Goal: Navigation & Orientation: Understand site structure

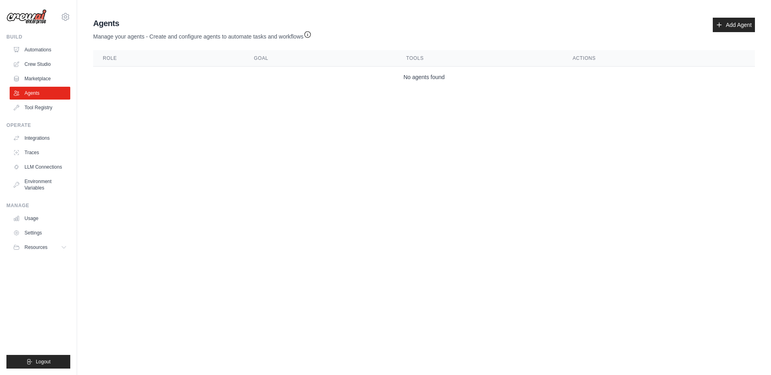
click at [15, 35] on div "Build" at bounding box center [38, 37] width 64 height 6
click at [15, 37] on div "Build" at bounding box center [38, 37] width 64 height 6
click at [11, 36] on div "Build" at bounding box center [38, 37] width 64 height 6
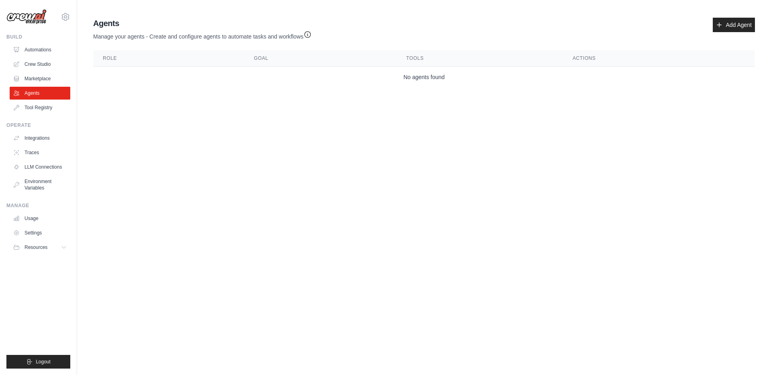
click at [11, 36] on div "Build" at bounding box center [38, 37] width 64 height 6
click at [13, 125] on div "Operate" at bounding box center [38, 125] width 64 height 6
click at [21, 207] on div "Manage" at bounding box center [38, 205] width 64 height 6
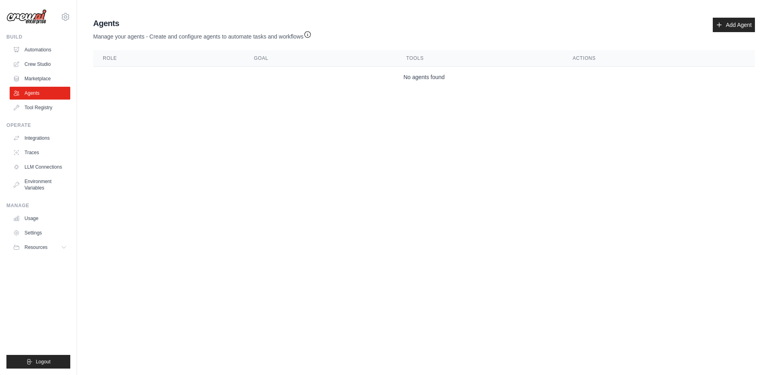
click at [125, 218] on body "[EMAIL_ADDRESS][DOMAIN_NAME] Settings Build Automations Crew Studio" at bounding box center [385, 187] width 771 height 375
click at [66, 18] on icon at bounding box center [66, 17] width 10 height 10
click at [276, 151] on body "[EMAIL_ADDRESS][DOMAIN_NAME] Settings Build Automations Crew Studio" at bounding box center [385, 187] width 771 height 375
click at [31, 183] on link "Environment Variables" at bounding box center [40, 184] width 61 height 19
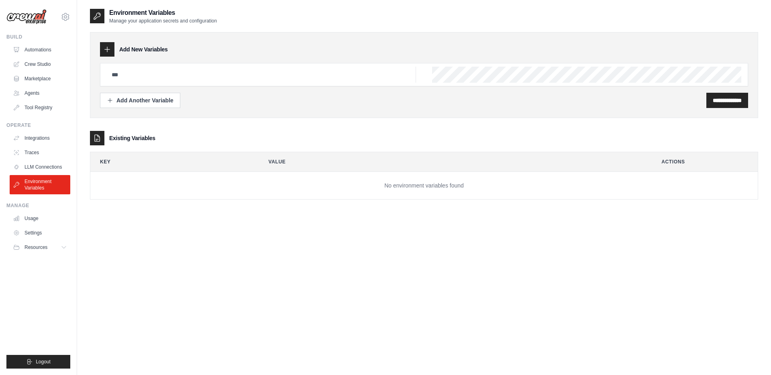
click at [162, 15] on h2 "Environment Variables" at bounding box center [163, 13] width 108 height 10
copy div "Environment Variables"
click at [35, 138] on link "Integrations" at bounding box center [40, 138] width 61 height 13
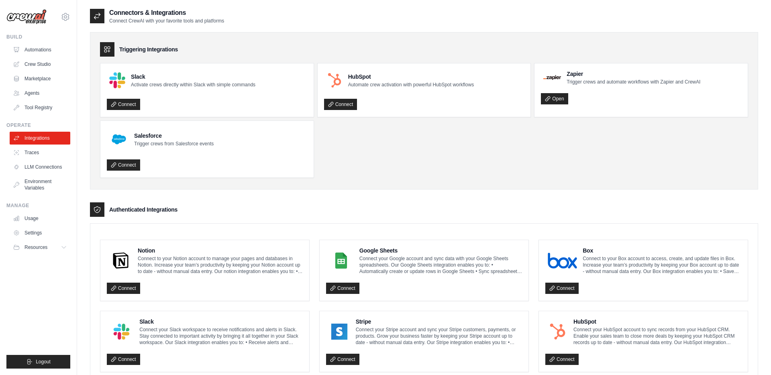
click at [163, 13] on h2 "Connectors & Integrations" at bounding box center [166, 13] width 115 height 10
click at [128, 13] on h2 "Connectors & Integrations" at bounding box center [166, 13] width 115 height 10
copy h2 "Connectors"
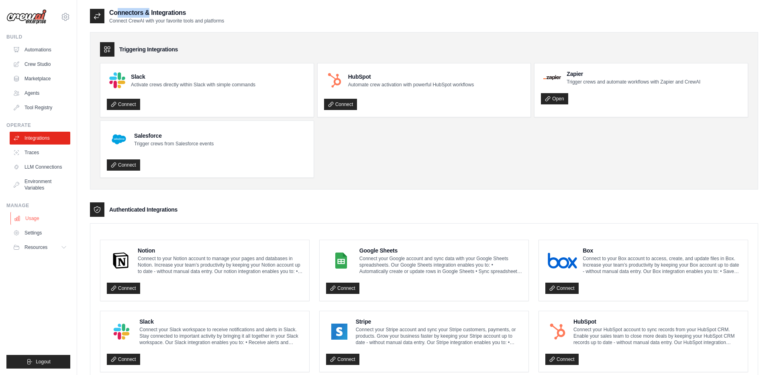
click at [33, 219] on link "Usage" at bounding box center [40, 218] width 61 height 13
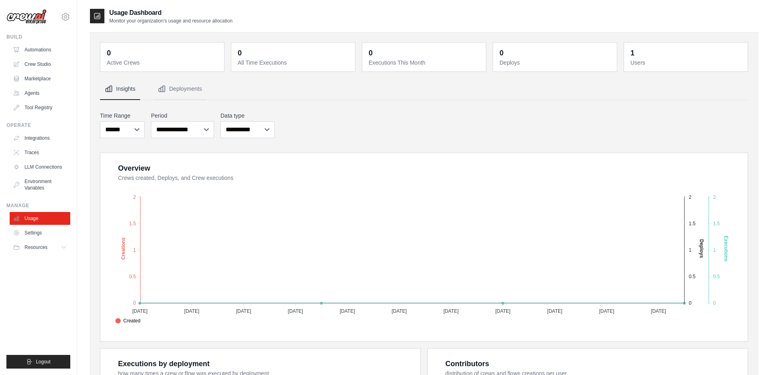
click at [119, 12] on h2 "Usage Dashboard" at bounding box center [170, 13] width 123 height 10
copy h2 "Usage"
click at [36, 248] on span "Resources" at bounding box center [36, 247] width 23 height 6
click at [39, 247] on span "Resources" at bounding box center [36, 247] width 23 height 6
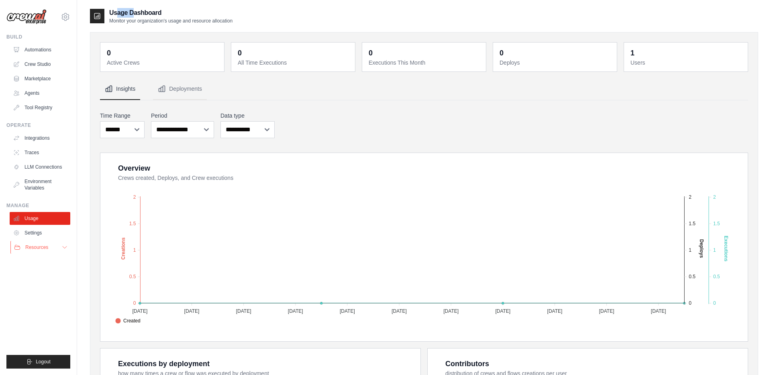
click at [39, 247] on span "Resources" at bounding box center [36, 247] width 23 height 6
